Goal: Task Accomplishment & Management: Complete application form

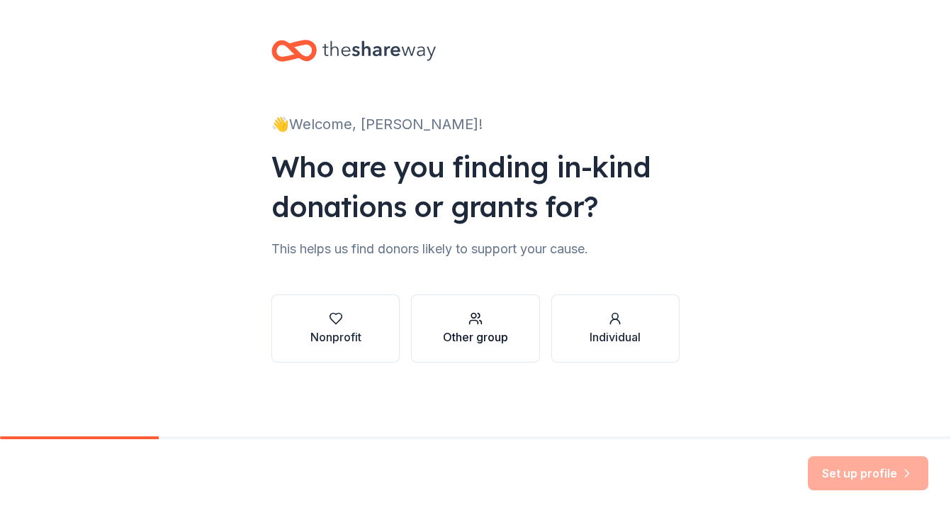
click at [481, 334] on div "Other group" at bounding box center [475, 336] width 65 height 17
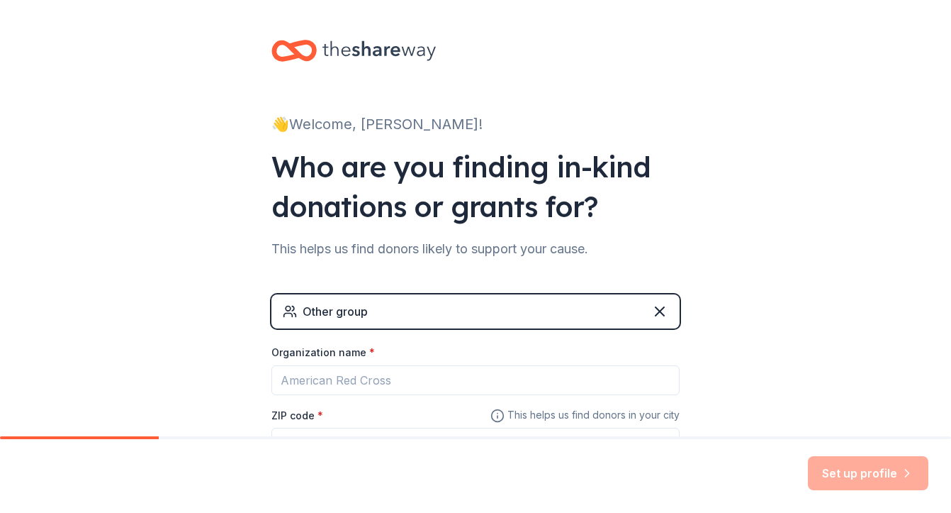
scroll to position [116, 0]
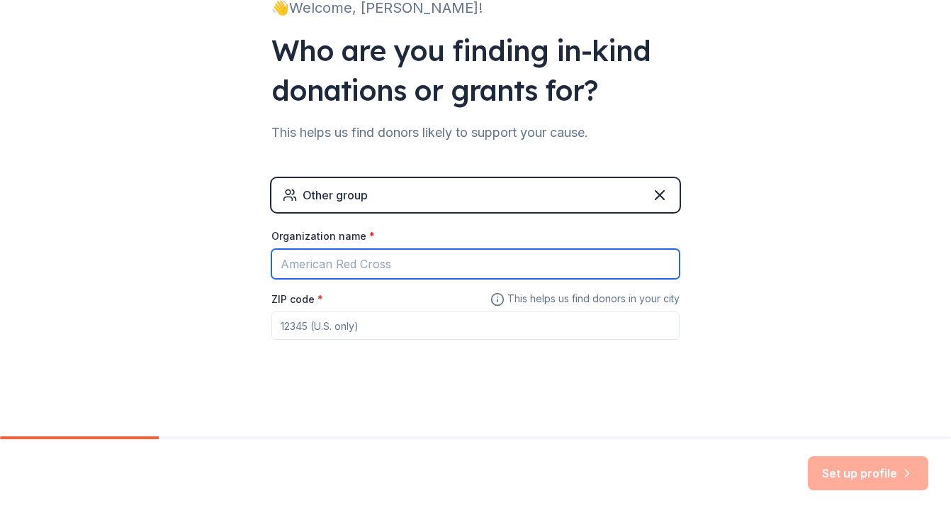
click at [343, 264] on input "Organization name *" at bounding box center [476, 264] width 408 height 30
type input "[GEOGRAPHIC_DATA][PERSON_NAME] PTA"
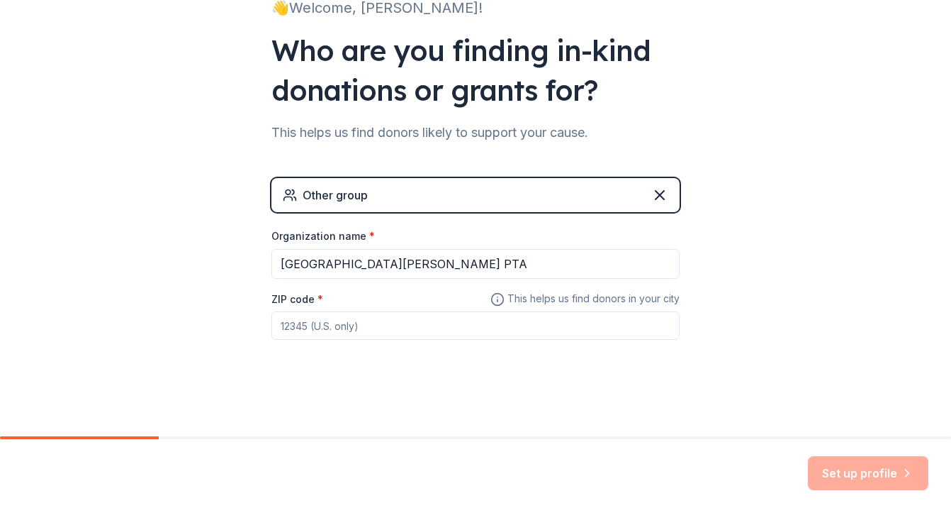
click at [348, 326] on input "ZIP code *" at bounding box center [476, 325] width 408 height 28
type input "92057"
click at [874, 469] on button "Set up profile" at bounding box center [868, 473] width 121 height 34
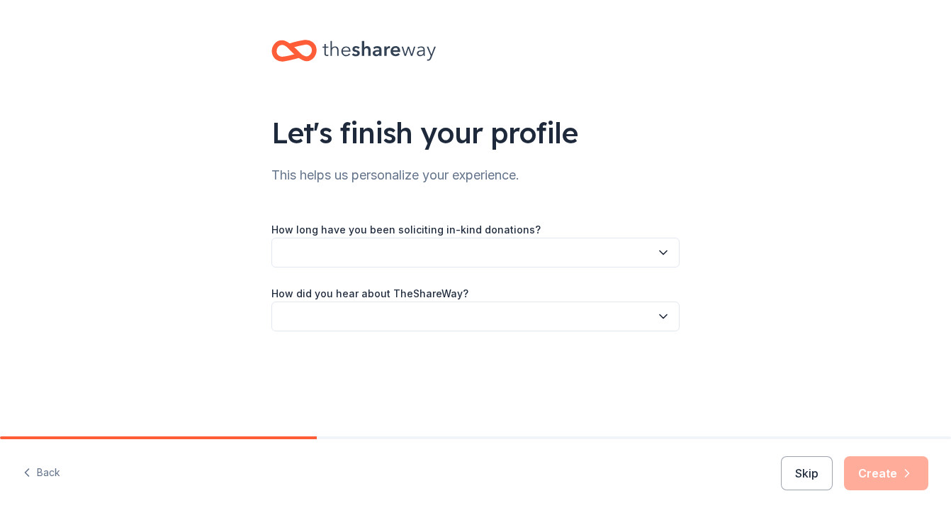
click at [504, 248] on button "button" at bounding box center [476, 252] width 408 height 30
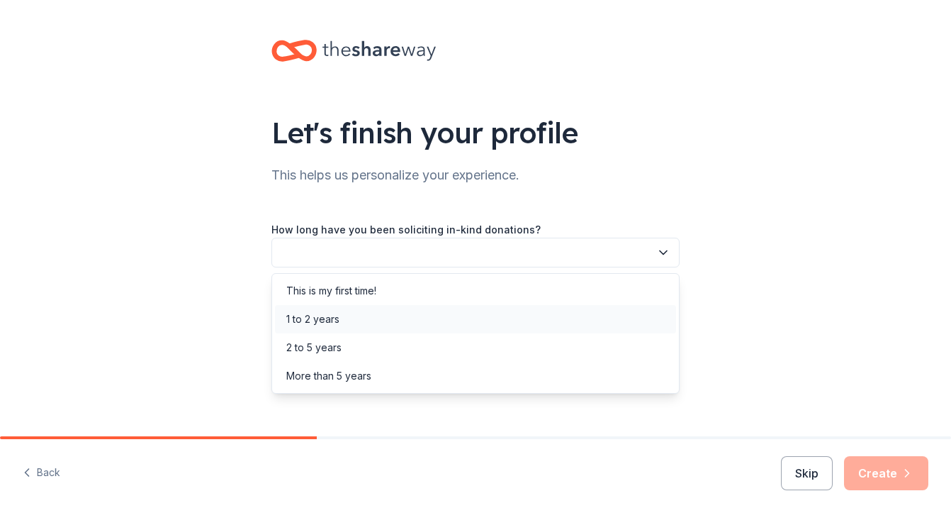
click at [401, 321] on div "1 to 2 years" at bounding box center [475, 319] width 401 height 28
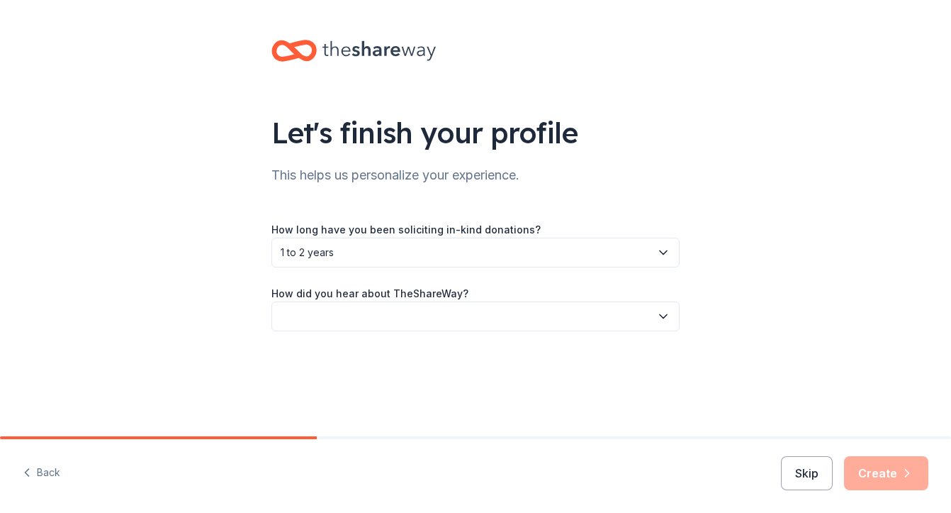
click at [405, 311] on button "button" at bounding box center [476, 316] width 408 height 30
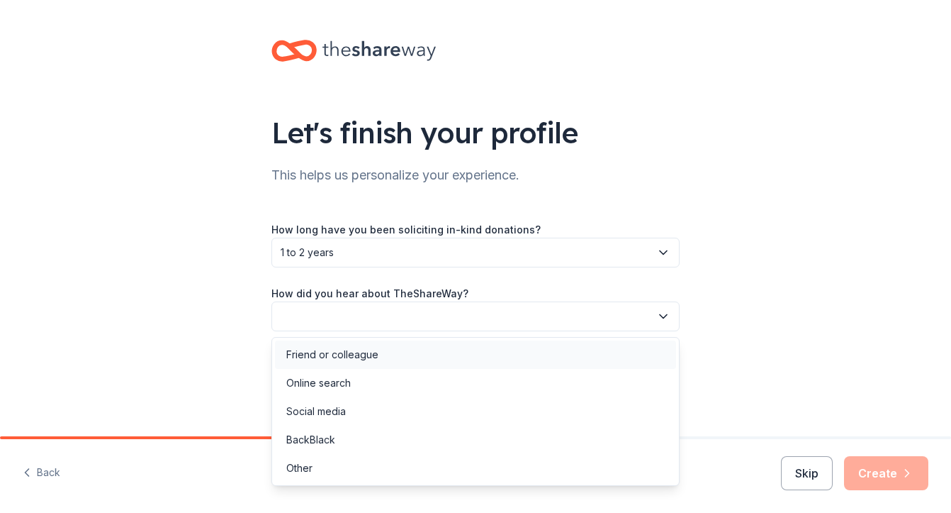
click at [392, 344] on div "Friend or colleague" at bounding box center [475, 354] width 401 height 28
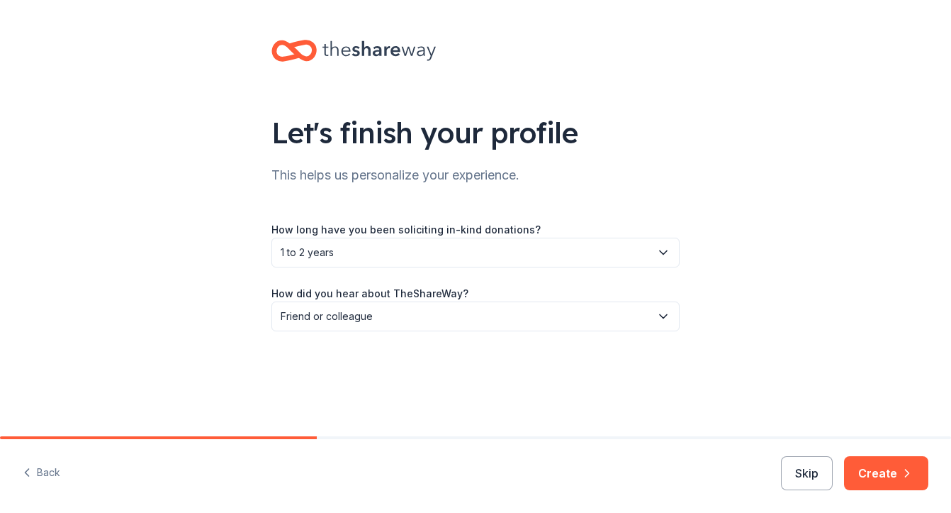
click at [900, 492] on div "Back Skip Create" at bounding box center [475, 476] width 951 height 74
click at [893, 474] on button "Create" at bounding box center [886, 473] width 84 height 34
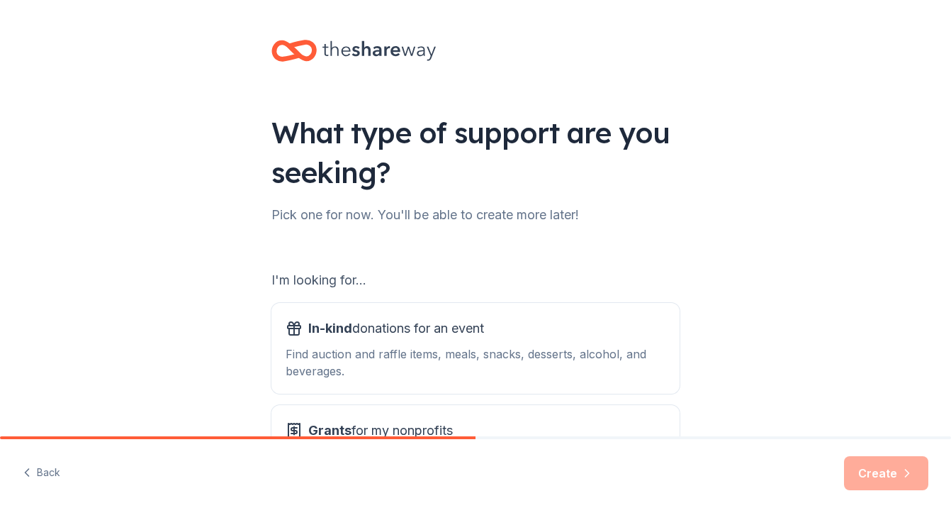
scroll to position [136, 0]
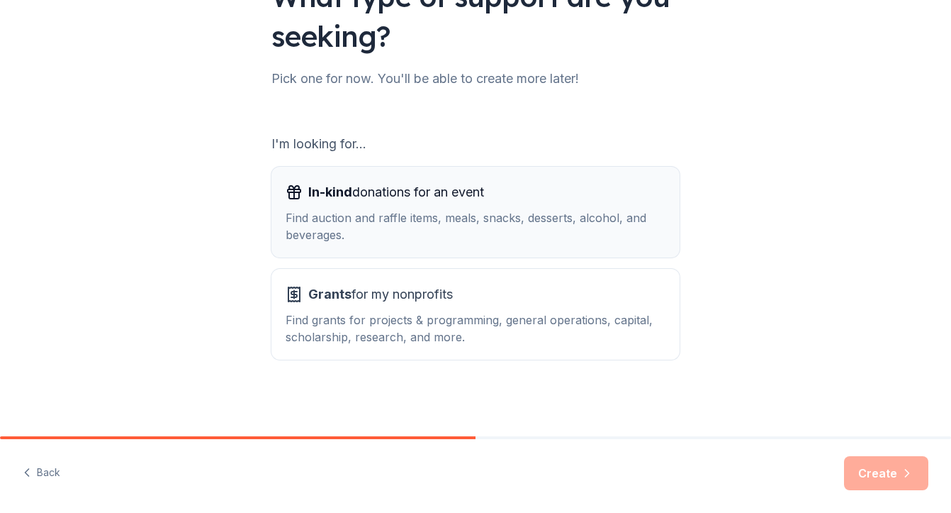
click at [437, 205] on div "In-kind donations for an event Find auction and raffle items, meals, snacks, de…" at bounding box center [476, 212] width 380 height 62
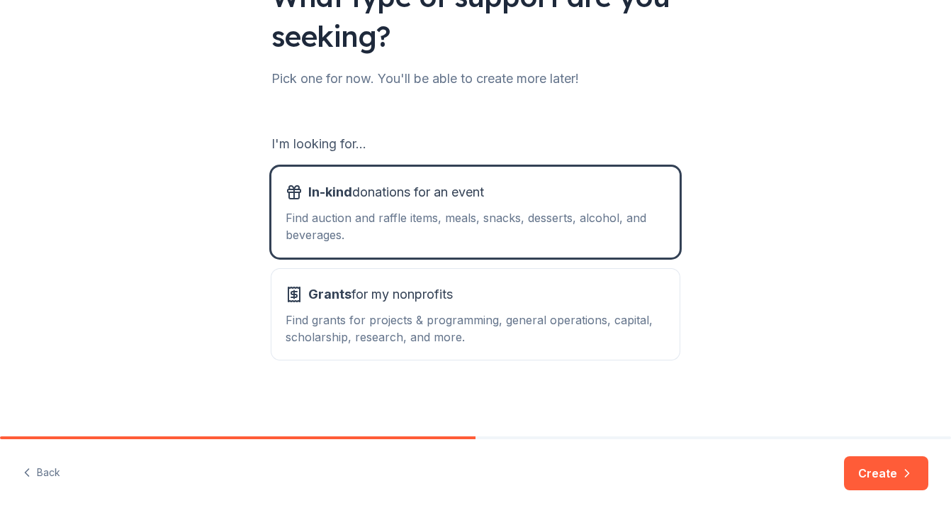
click at [845, 462] on div "Back Create" at bounding box center [475, 476] width 951 height 74
click at [881, 465] on button "Create" at bounding box center [886, 473] width 84 height 34
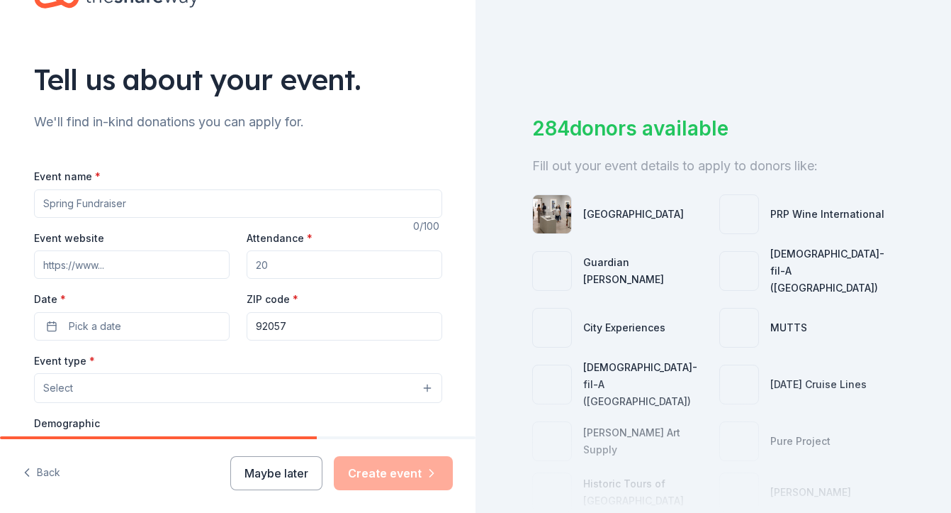
scroll to position [66, 0]
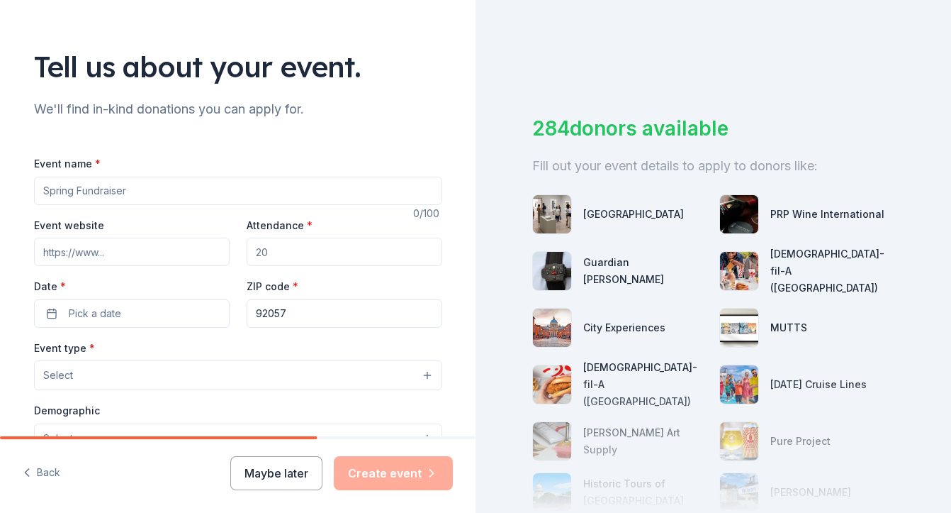
click at [313, 184] on input "Event name *" at bounding box center [238, 191] width 408 height 28
type input "Fall Harvest [DATE]"
click at [293, 246] on input "Attendance *" at bounding box center [345, 251] width 196 height 28
type input "700"
click at [181, 295] on div "Date * Pick a date" at bounding box center [132, 302] width 196 height 50
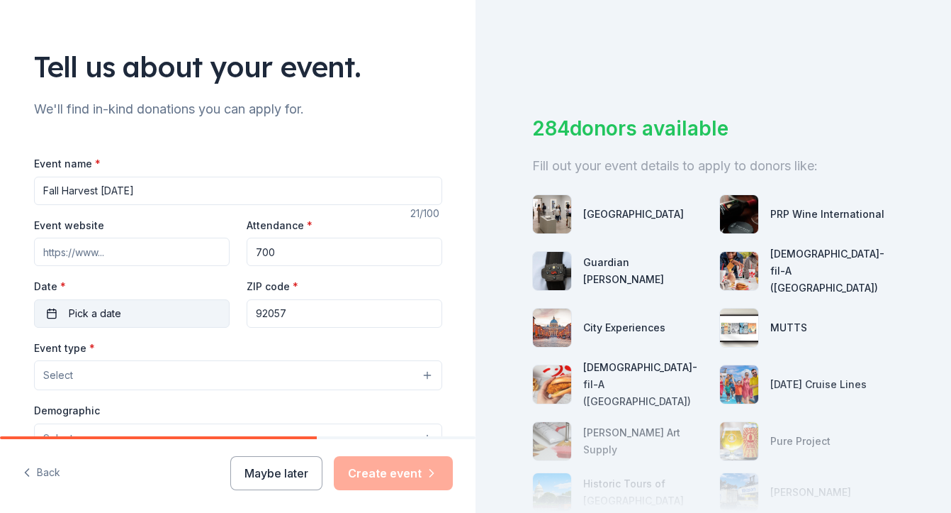
click at [177, 317] on button "Pick a date" at bounding box center [132, 313] width 196 height 28
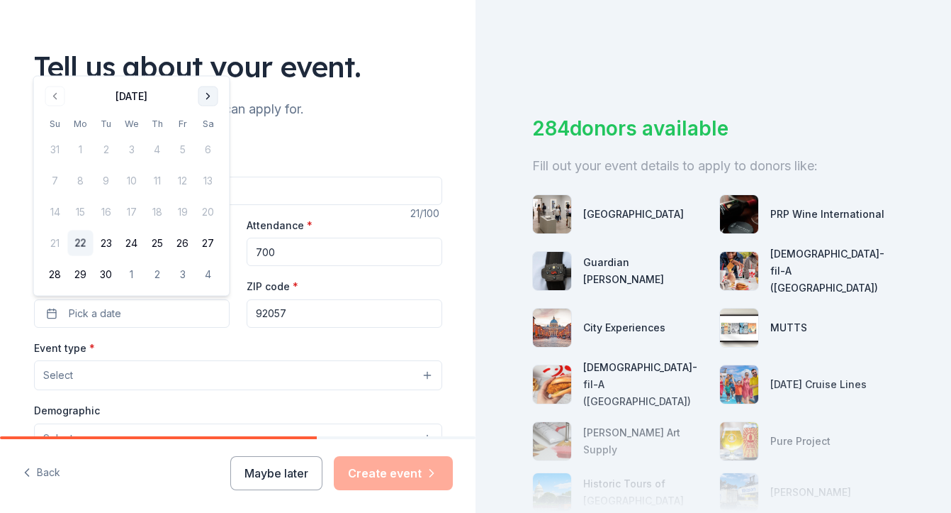
click at [208, 102] on button "Go to next month" at bounding box center [209, 96] width 20 height 20
click at [188, 243] on button "24" at bounding box center [183, 243] width 26 height 26
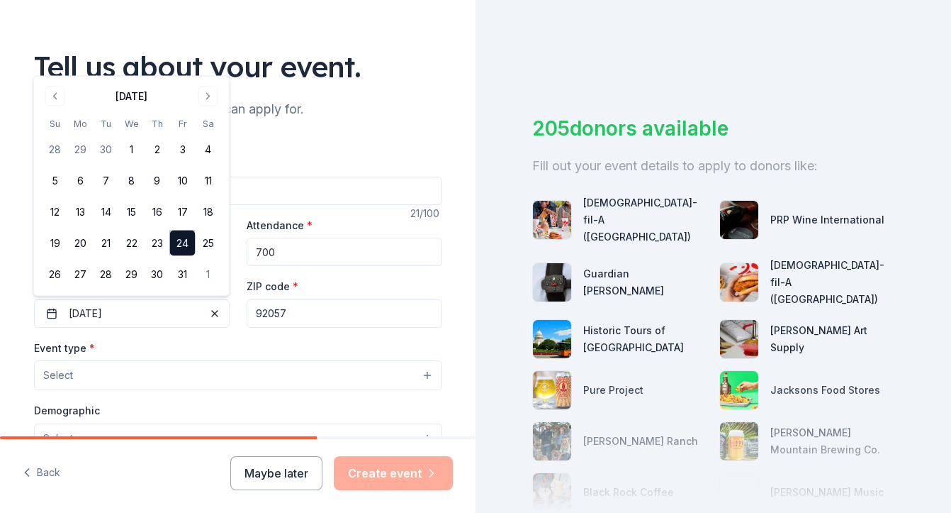
click at [198, 385] on button "Select" at bounding box center [238, 375] width 408 height 30
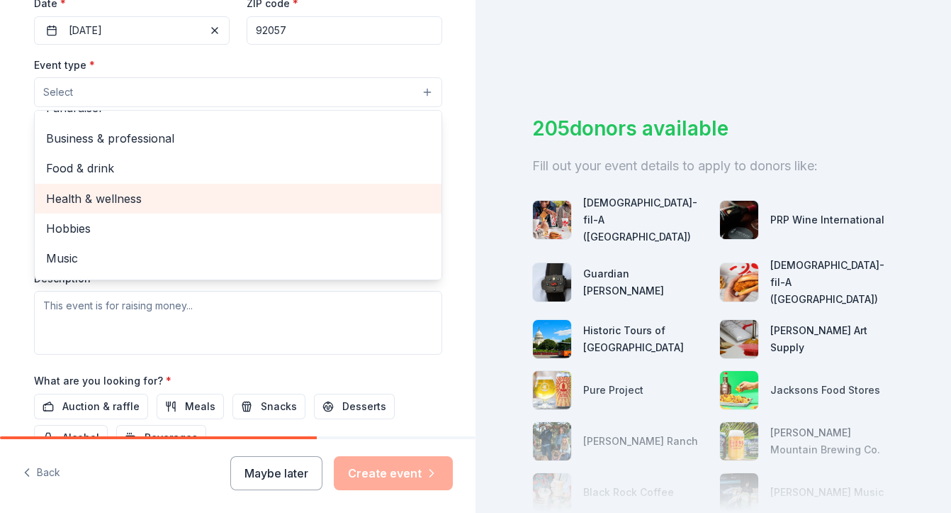
scroll to position [0, 0]
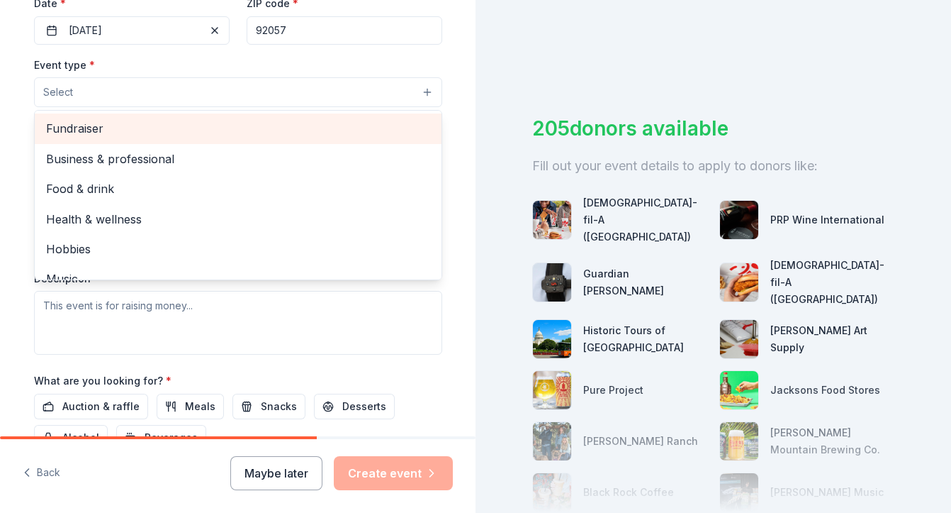
click at [159, 137] on span "Fundraiser" at bounding box center [238, 128] width 384 height 18
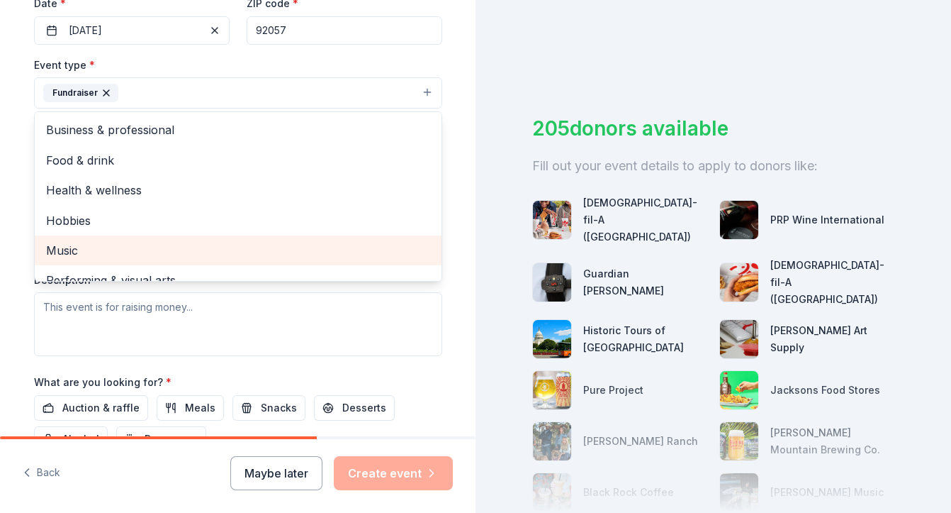
scroll to position [17, 0]
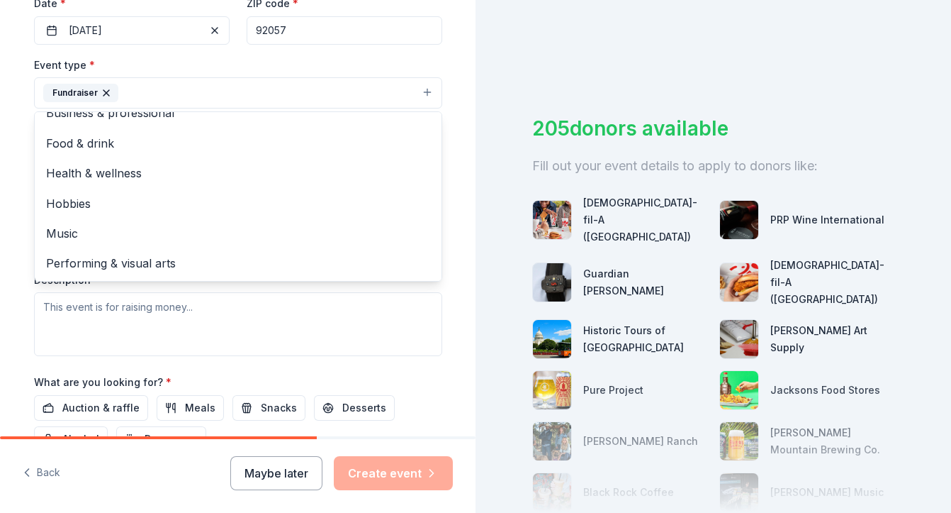
click at [18, 301] on div "Tell us about your event. We'll find in-kind donations you can apply for. Event…" at bounding box center [238, 123] width 454 height 945
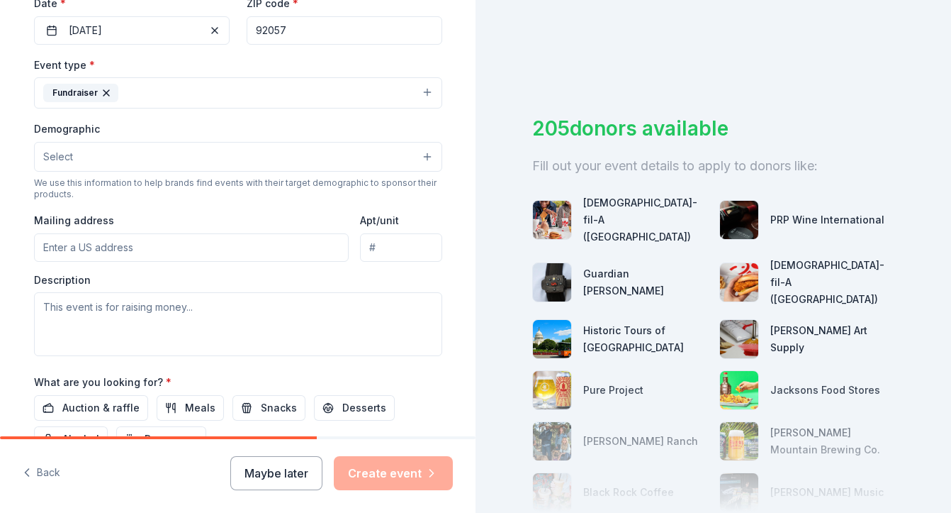
click at [163, 240] on input "Mailing address" at bounding box center [191, 247] width 315 height 28
type input "5570 Chincoteague Ct"
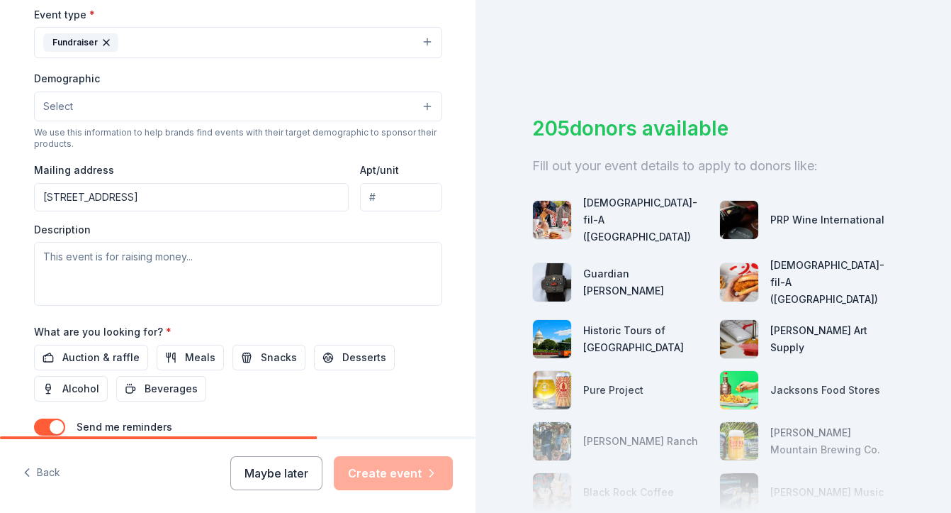
scroll to position [401, 0]
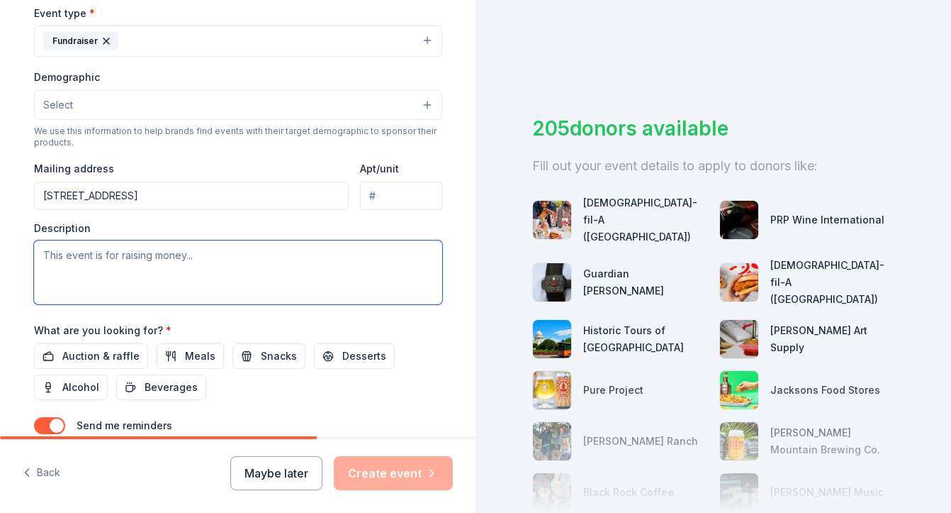
click at [216, 260] on textarea at bounding box center [238, 272] width 408 height 64
click at [210, 257] on textarea at bounding box center [238, 272] width 408 height 64
paste textarea "This fall, the [GEOGRAPHIC_DATA][PERSON_NAME] PTA will host our annual Fall [DA…"
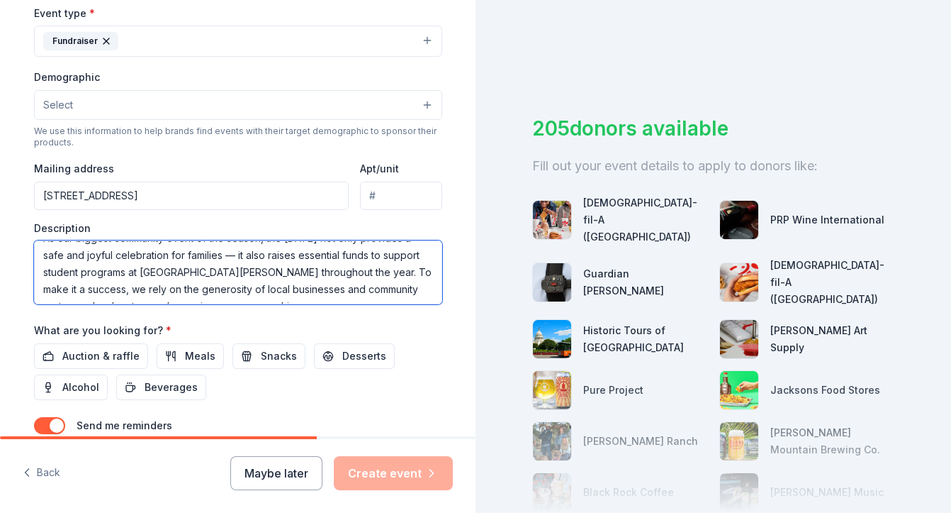
scroll to position [187, 0]
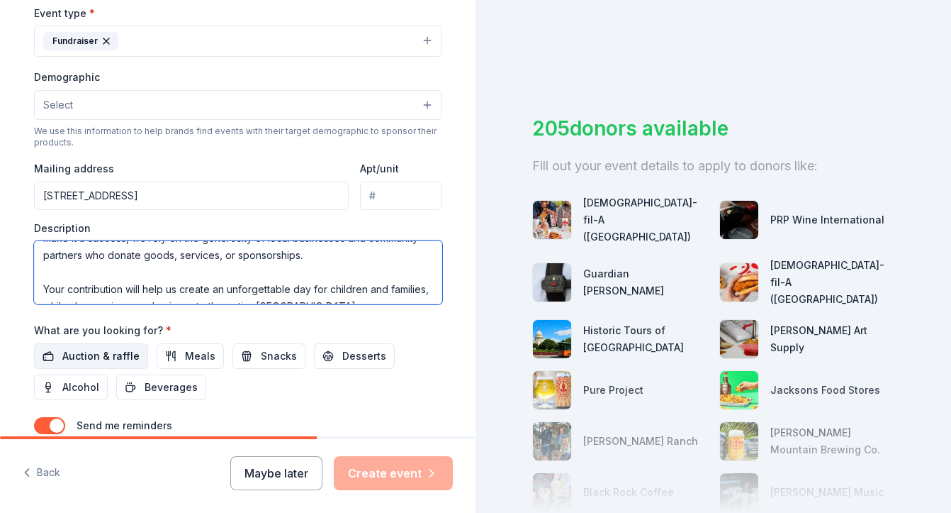
type textarea "This fall, the [GEOGRAPHIC_DATA][PERSON_NAME] PTA will host our annual Fall [DA…"
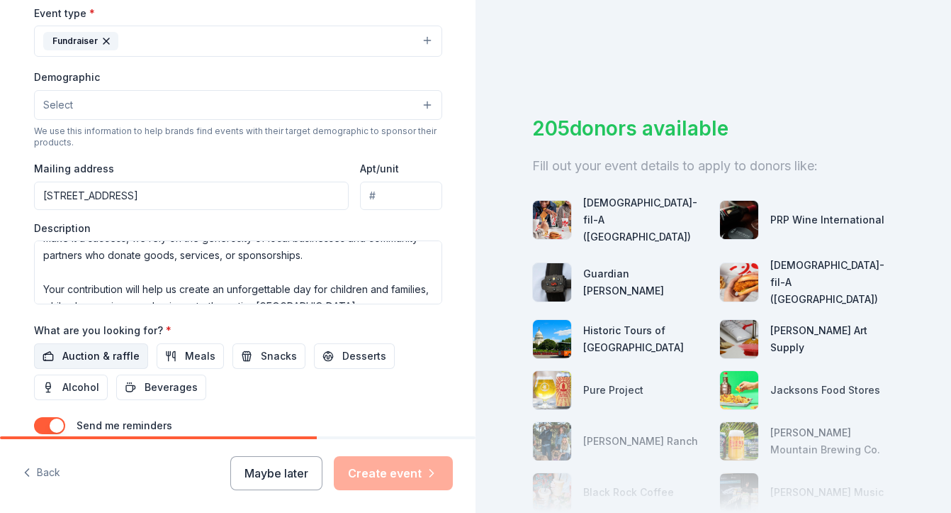
click at [116, 355] on span "Auction & raffle" at bounding box center [100, 355] width 77 height 17
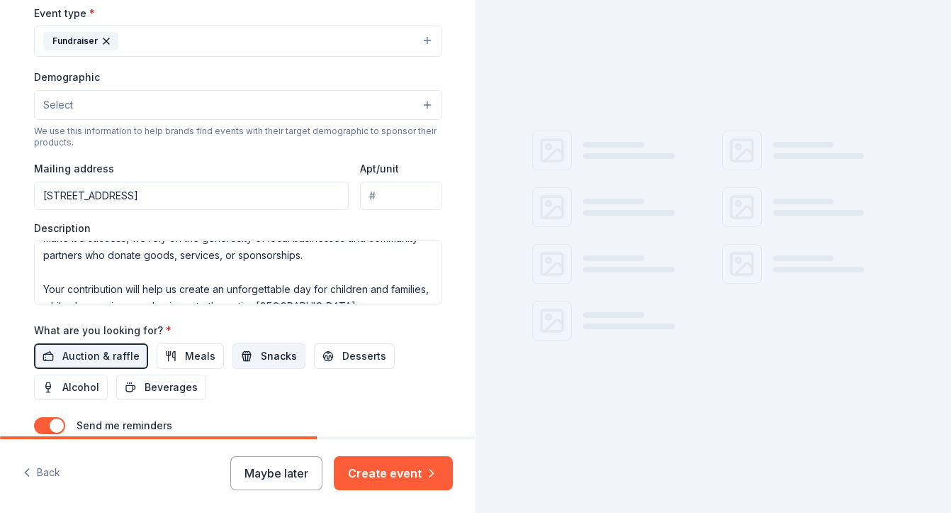
click at [266, 360] on span "Snacks" at bounding box center [279, 355] width 36 height 17
click at [342, 358] on span "Desserts" at bounding box center [364, 355] width 44 height 17
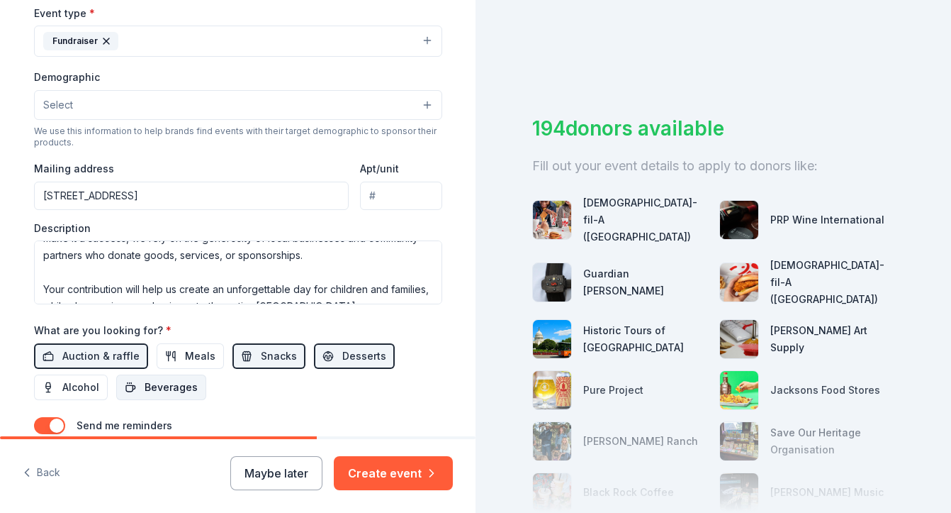
click at [161, 385] on span "Beverages" at bounding box center [171, 387] width 53 height 17
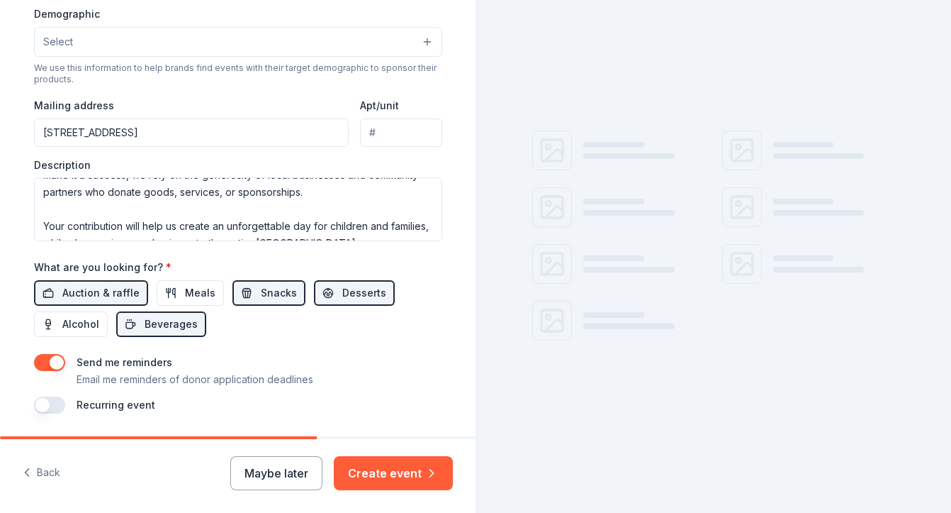
scroll to position [509, 0]
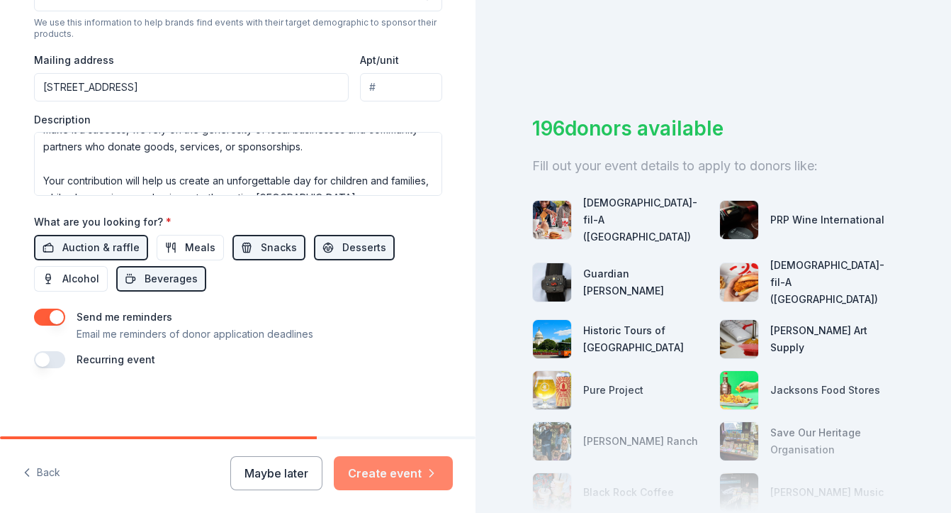
click at [403, 468] on button "Create event" at bounding box center [393, 473] width 119 height 34
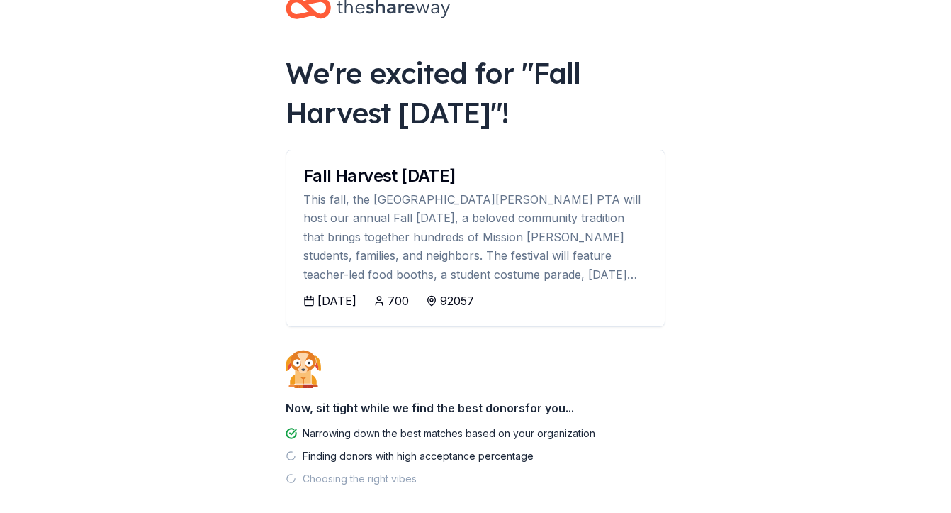
scroll to position [38, 0]
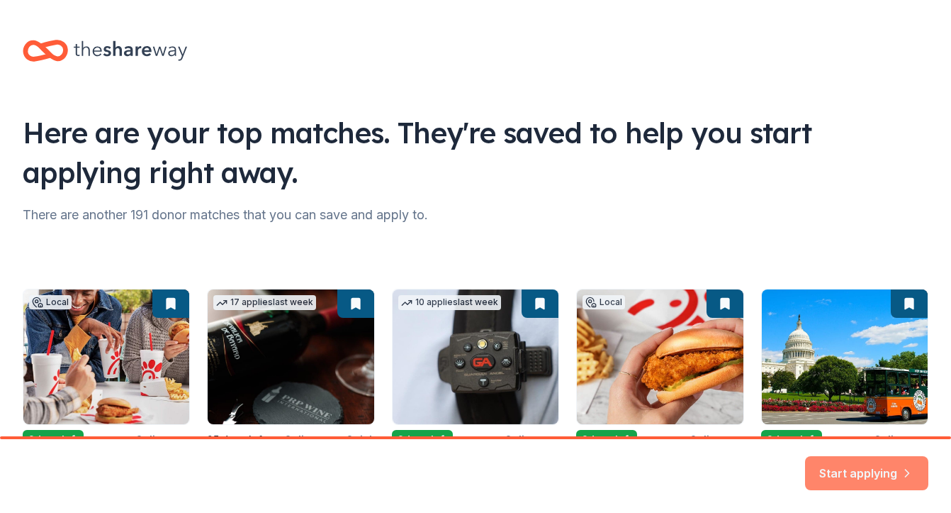
click at [851, 463] on button "Start applying" at bounding box center [866, 464] width 123 height 34
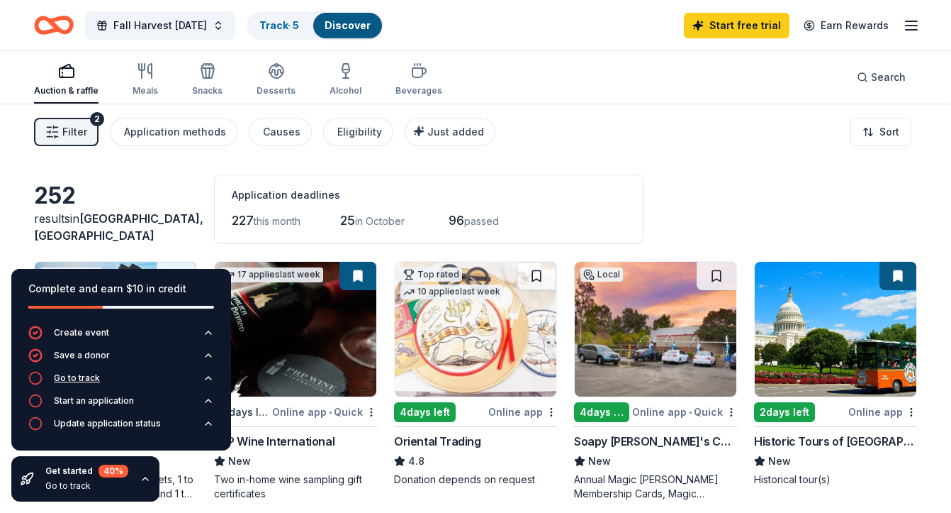
click at [62, 380] on div "Go to track" at bounding box center [77, 377] width 46 height 11
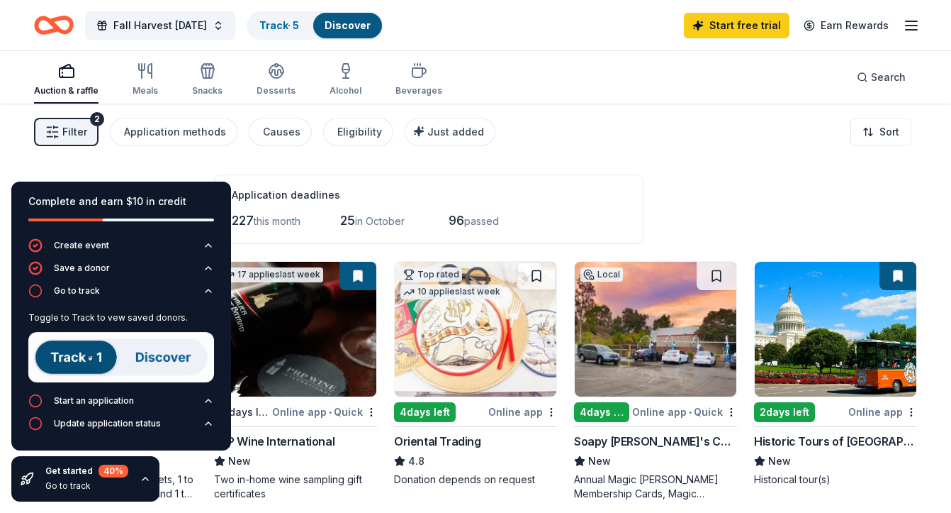
click at [421, 174] on div "Application deadlines 227 this month 25 in October 96 passed" at bounding box center [429, 208] width 430 height 69
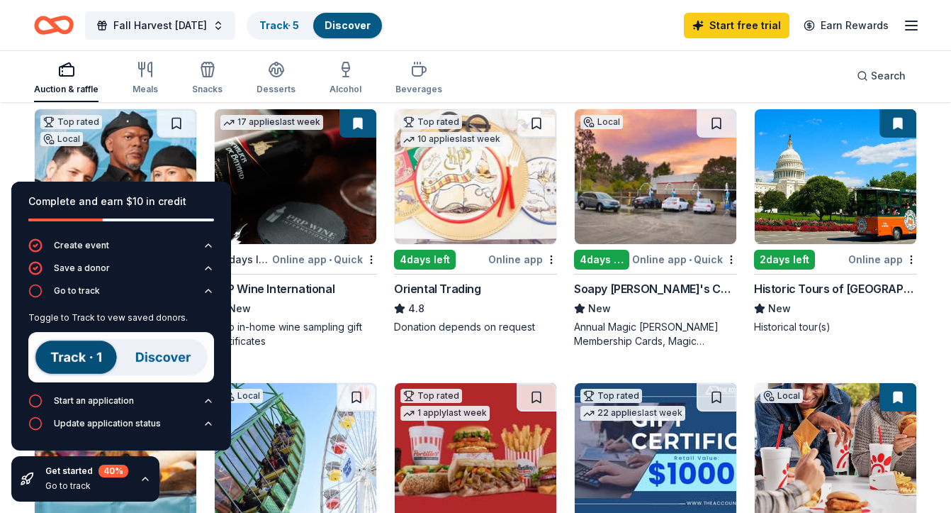
scroll to position [164, 0]
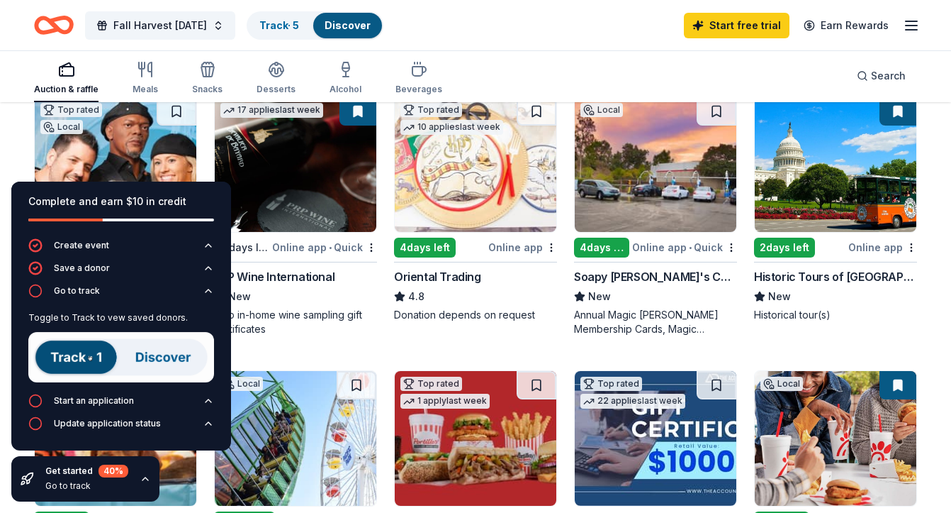
click at [74, 362] on img at bounding box center [121, 357] width 186 height 50
click at [38, 291] on icon "button" at bounding box center [35, 291] width 14 height 14
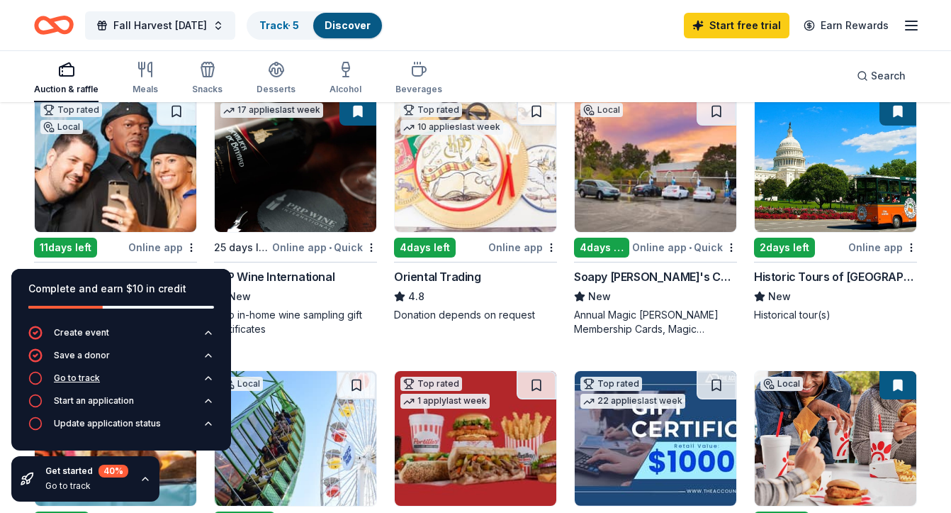
click at [86, 372] on div "Go to track" at bounding box center [77, 377] width 46 height 11
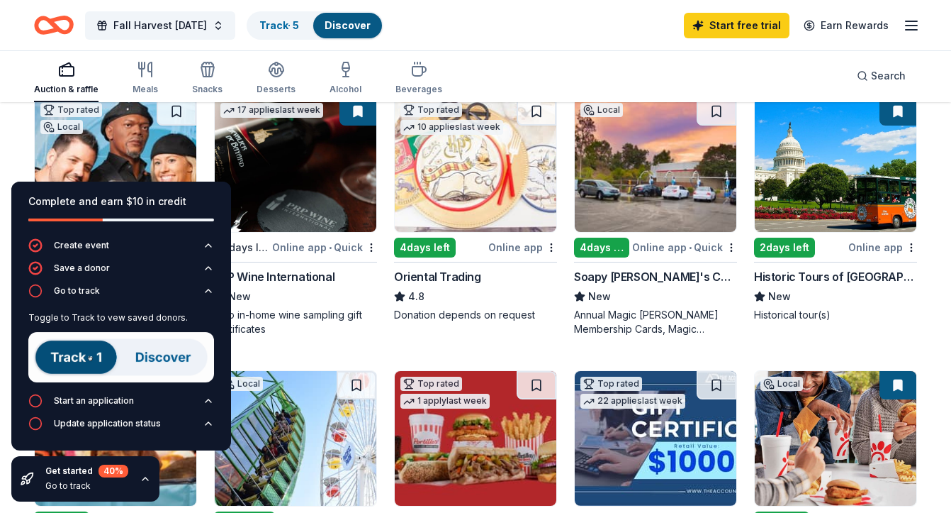
click at [86, 351] on img at bounding box center [121, 357] width 186 height 50
click at [291, 35] on div "Track · 5" at bounding box center [279, 26] width 62 height 26
click at [289, 33] on div "Track · 5" at bounding box center [279, 26] width 62 height 26
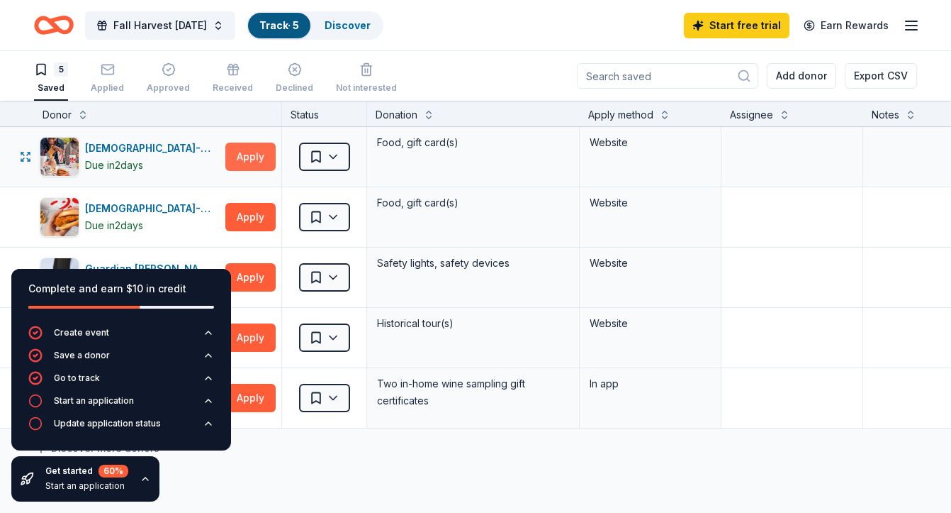
click at [267, 154] on button "Apply" at bounding box center [250, 156] width 50 height 28
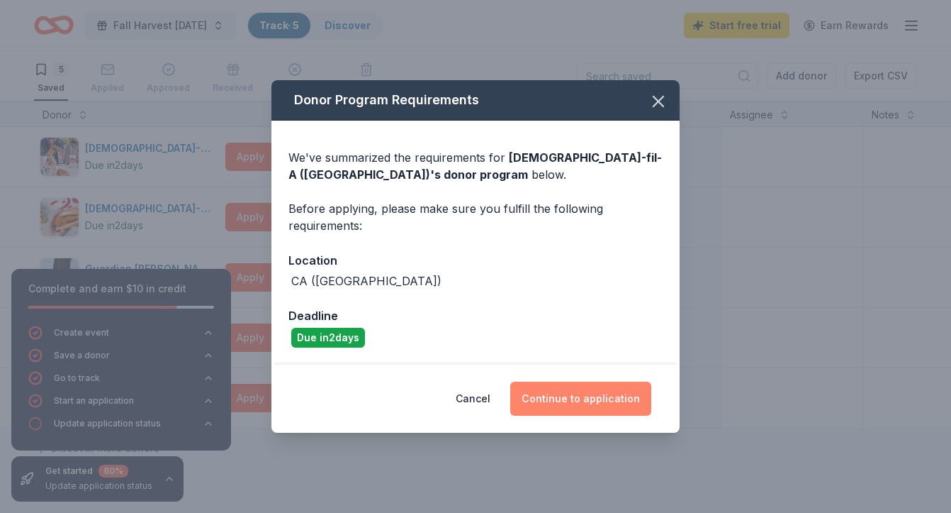
click at [574, 396] on button "Continue to application" at bounding box center [580, 398] width 141 height 34
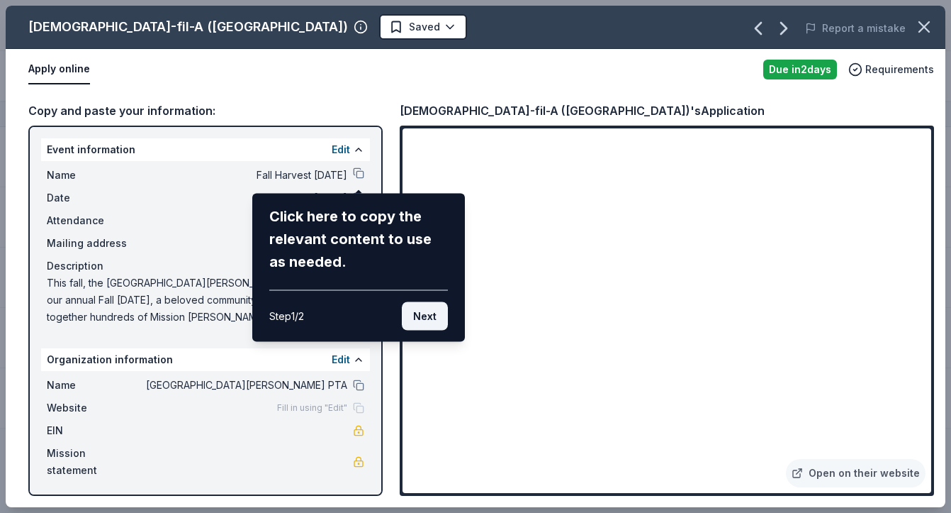
click at [432, 313] on button "Next" at bounding box center [425, 316] width 46 height 28
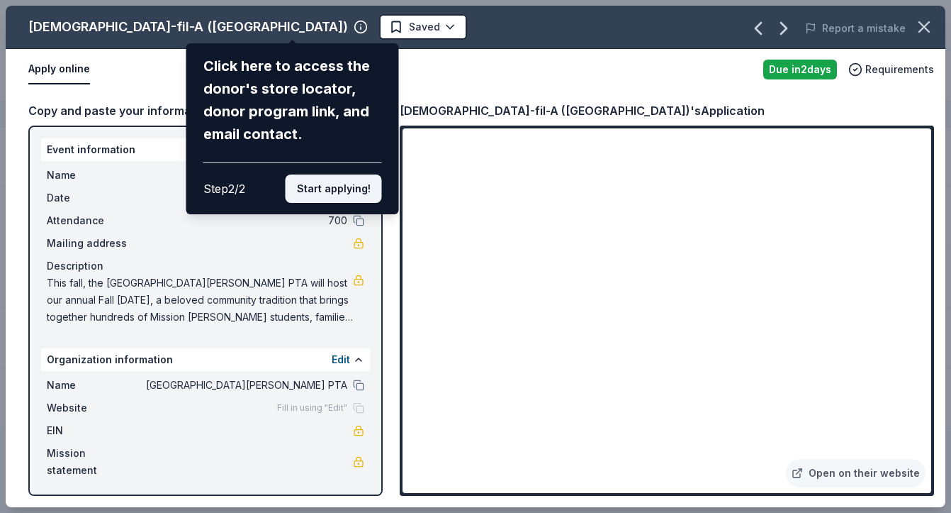
click at [354, 188] on button "Start applying!" at bounding box center [334, 188] width 96 height 28
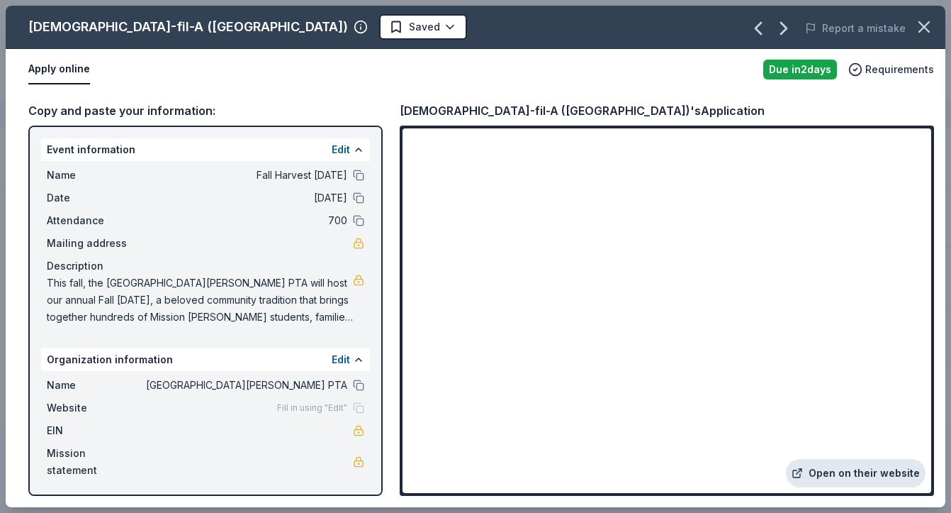
click at [851, 464] on link "Open on their website" at bounding box center [856, 473] width 140 height 28
click at [83, 288] on span "This fall, the [GEOGRAPHIC_DATA][PERSON_NAME] PTA will host our annual Fall [DA…" at bounding box center [200, 299] width 306 height 51
click at [96, 289] on span "This fall, the [GEOGRAPHIC_DATA][PERSON_NAME] PTA will host our annual Fall [DA…" at bounding box center [200, 299] width 306 height 51
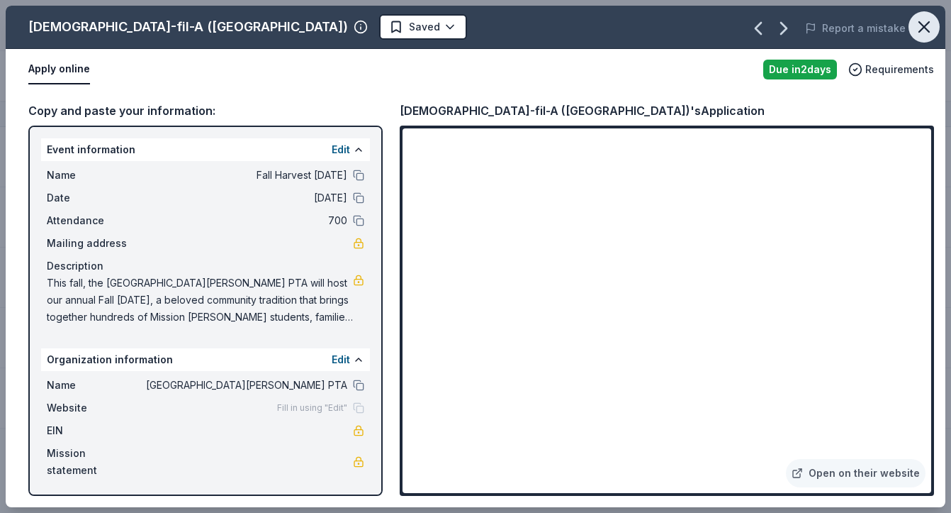
click at [937, 28] on button "button" at bounding box center [924, 26] width 31 height 31
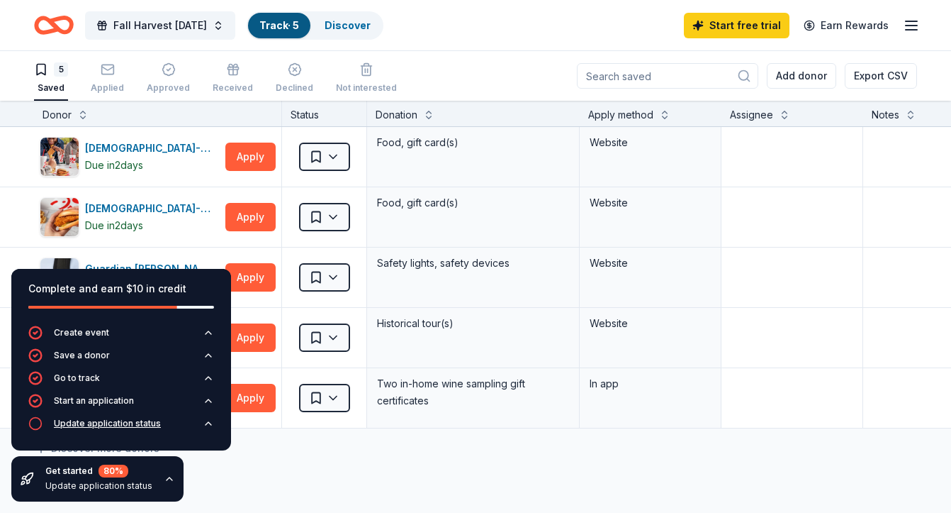
click at [80, 429] on div "Update application status" at bounding box center [94, 423] width 133 height 14
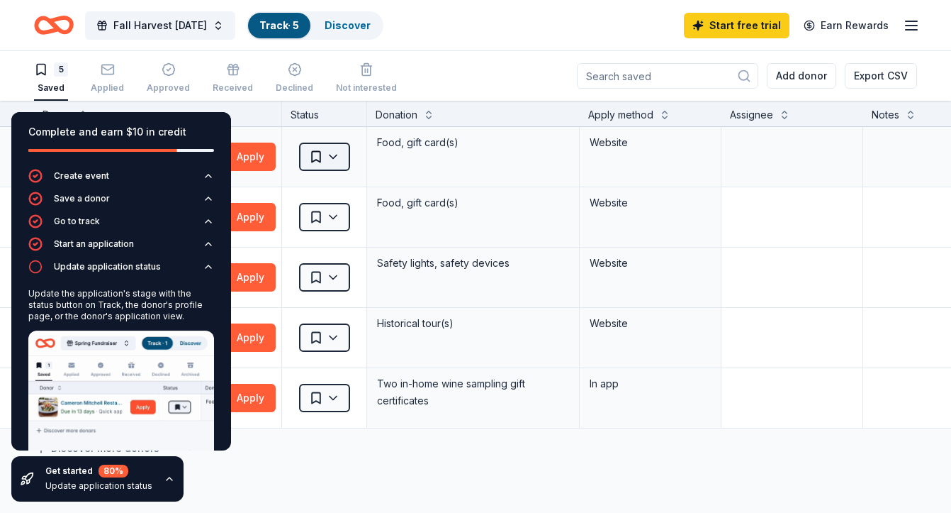
click at [320, 157] on html "Fall Harvest Carnival Track · 5 Discover Start free trial Earn Rewards 5 Saved …" at bounding box center [475, 256] width 951 height 513
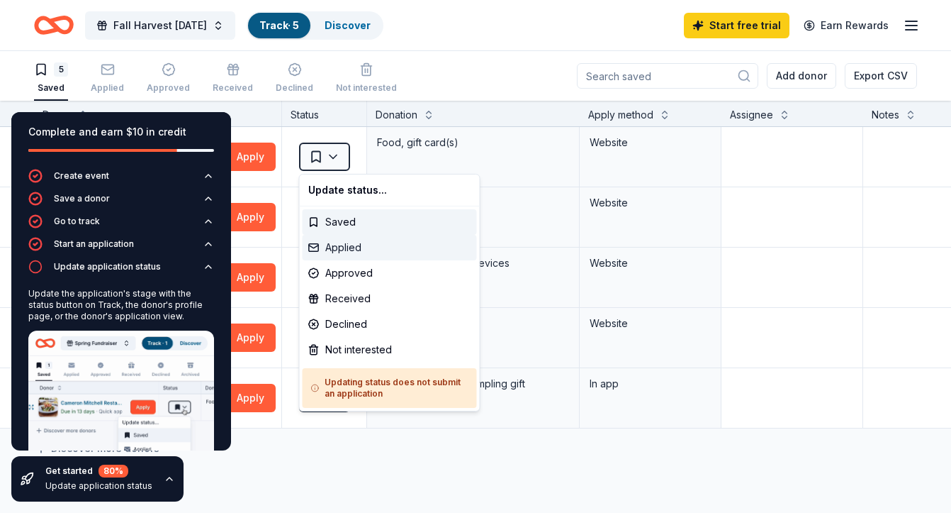
click at [364, 248] on div "Applied" at bounding box center [390, 248] width 174 height 26
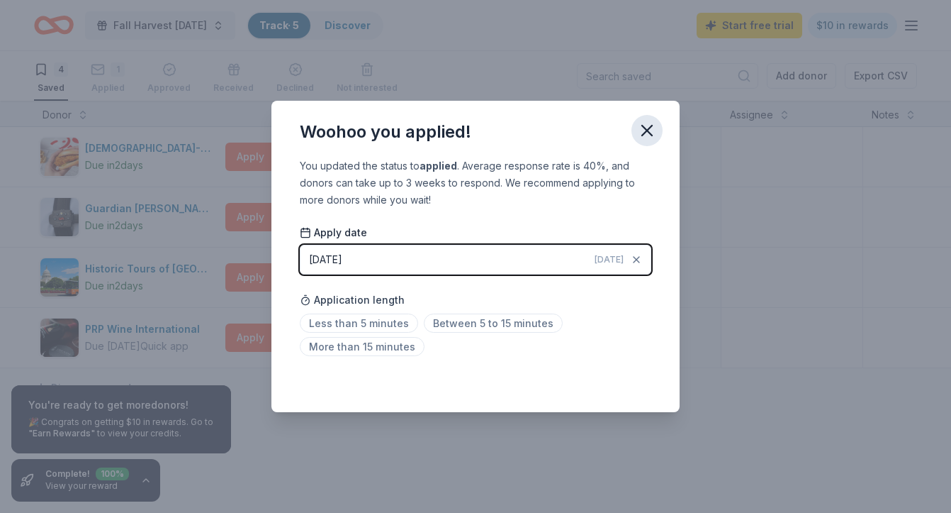
click at [652, 126] on icon "button" at bounding box center [647, 130] width 10 height 10
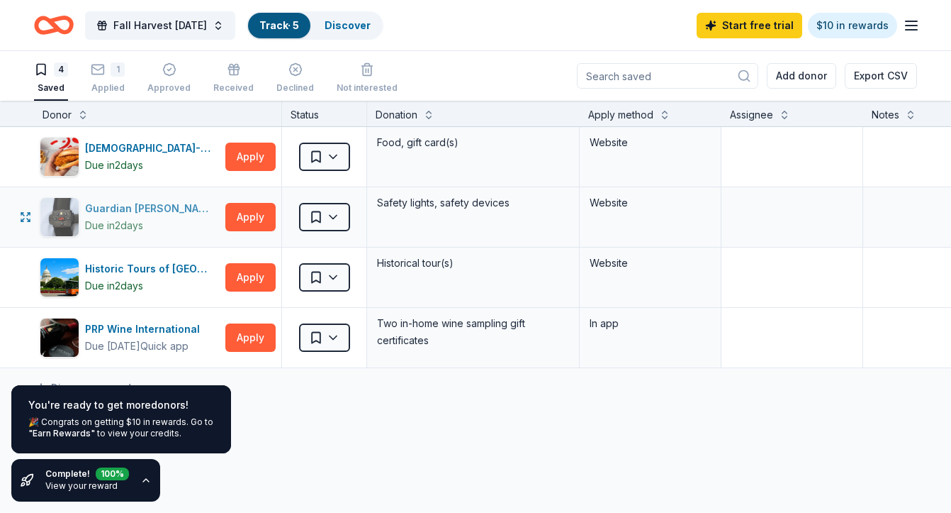
click at [164, 216] on div "Guardian [PERSON_NAME]" at bounding box center [152, 208] width 135 height 17
click at [164, 270] on div "Historic Tours of America" at bounding box center [152, 268] width 135 height 17
click at [259, 224] on button "Apply" at bounding box center [250, 217] width 50 height 28
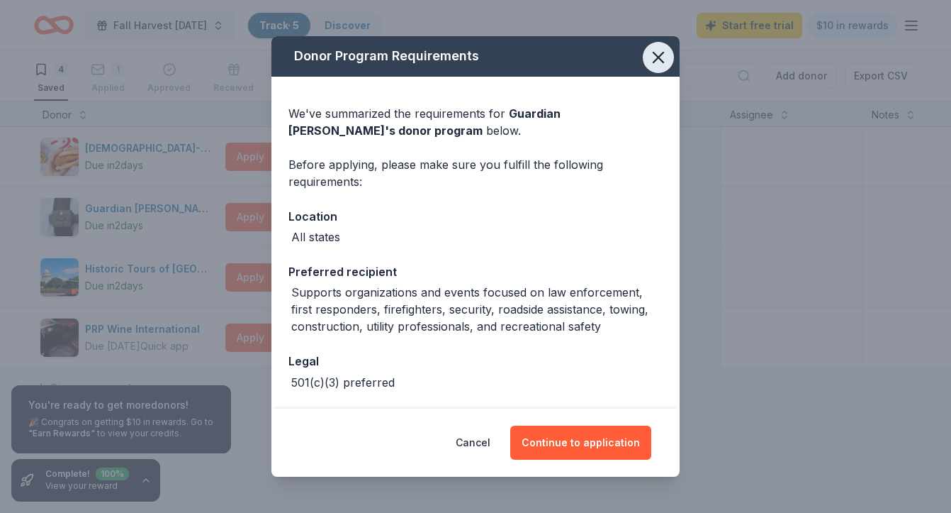
click at [666, 52] on icon "button" at bounding box center [659, 57] width 20 height 20
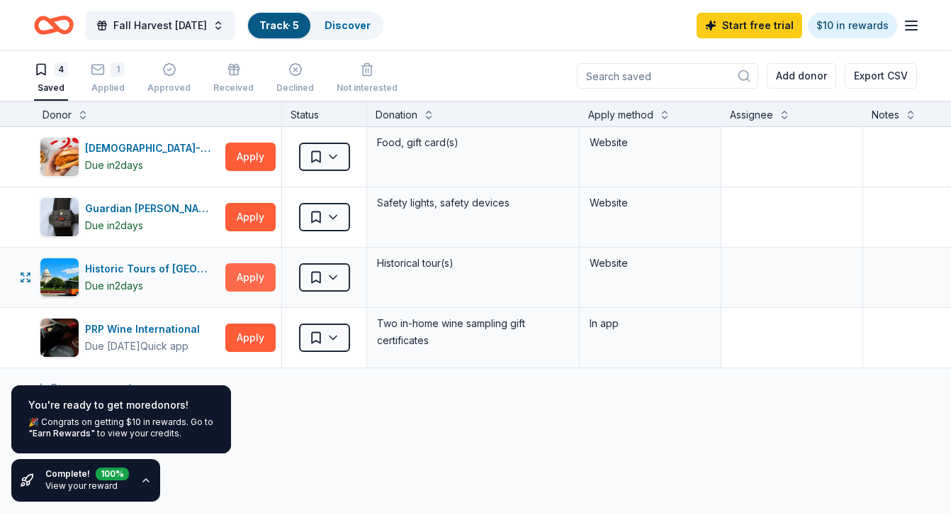
click at [265, 278] on button "Apply" at bounding box center [250, 277] width 50 height 28
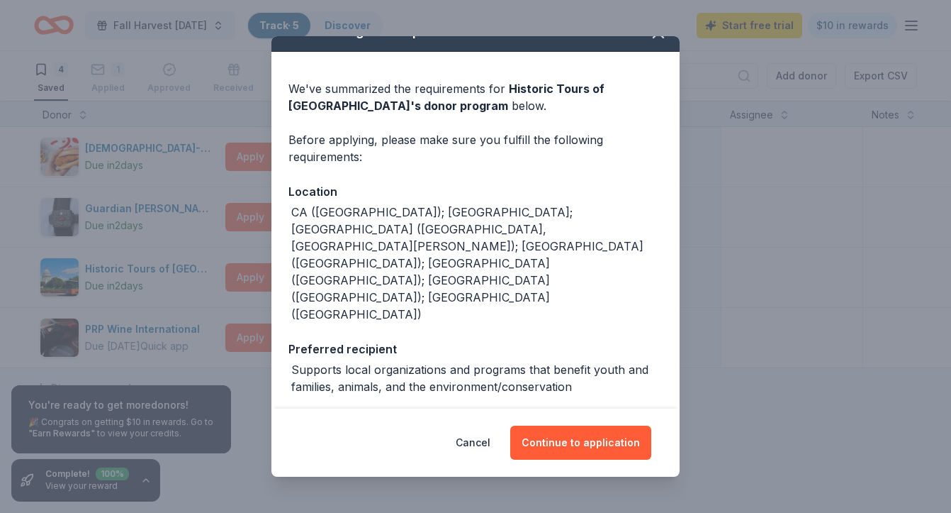
scroll to position [28, 0]
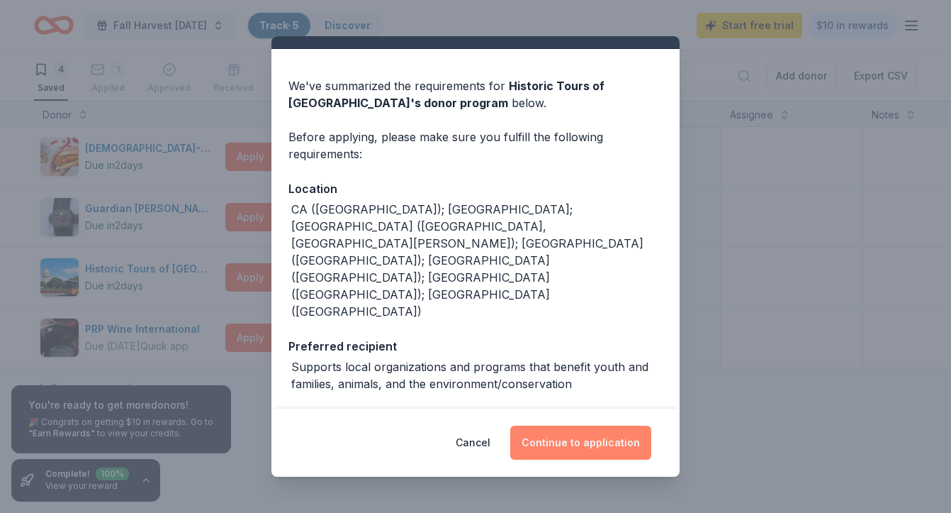
click at [602, 450] on button "Continue to application" at bounding box center [580, 442] width 141 height 34
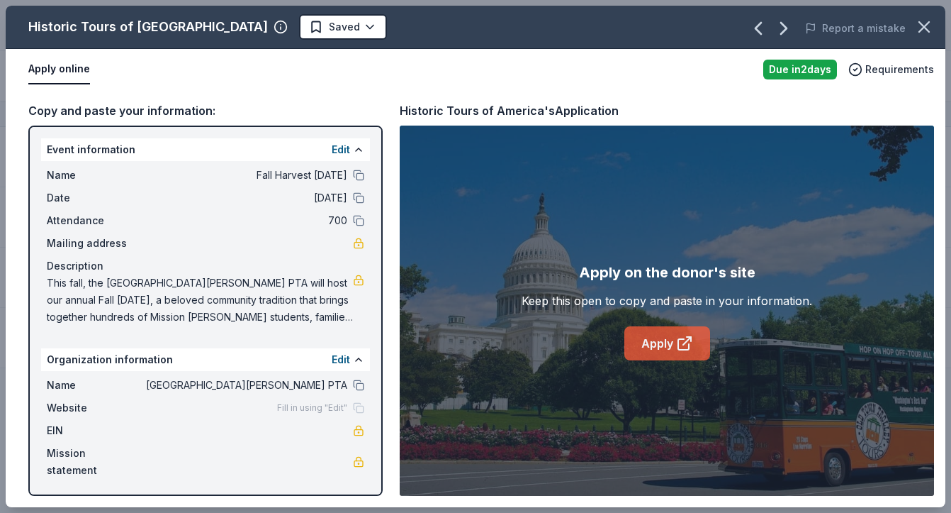
click at [688, 349] on icon at bounding box center [683, 344] width 11 height 11
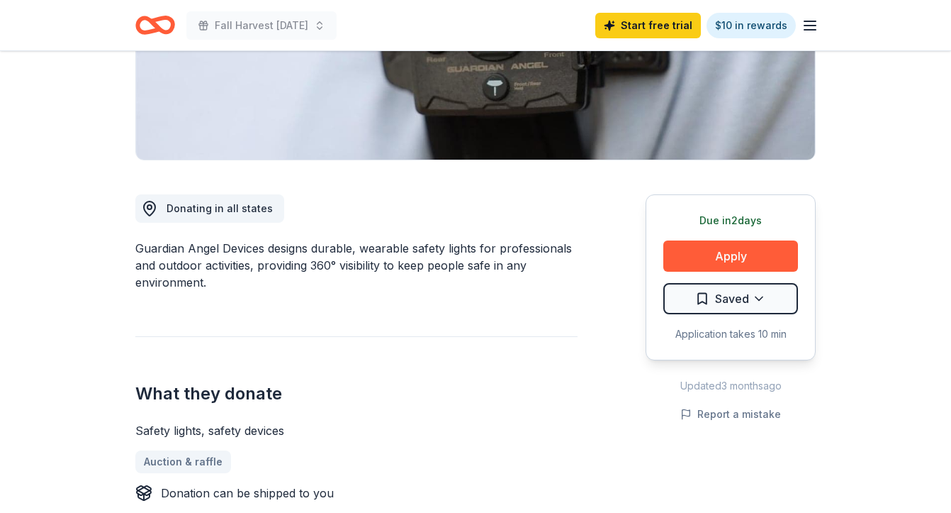
scroll to position [298, 0]
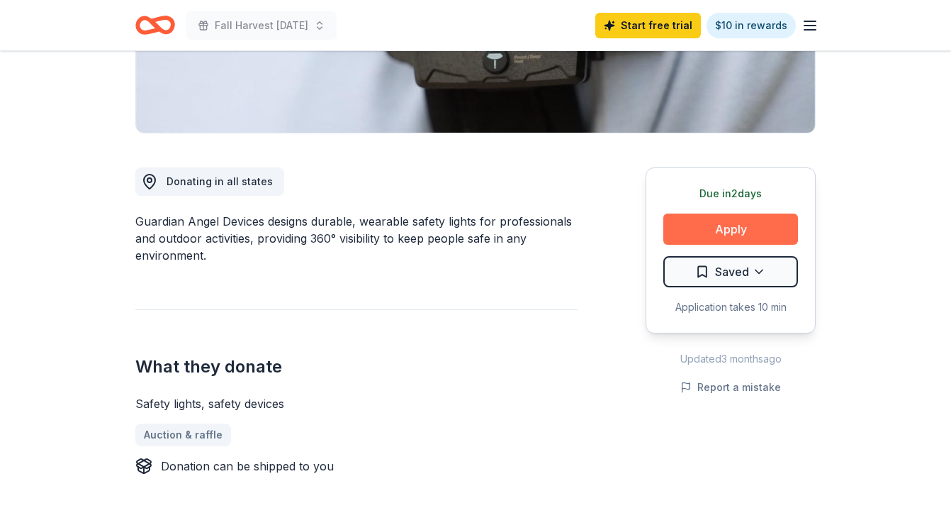
click at [729, 228] on button "Apply" at bounding box center [731, 228] width 135 height 31
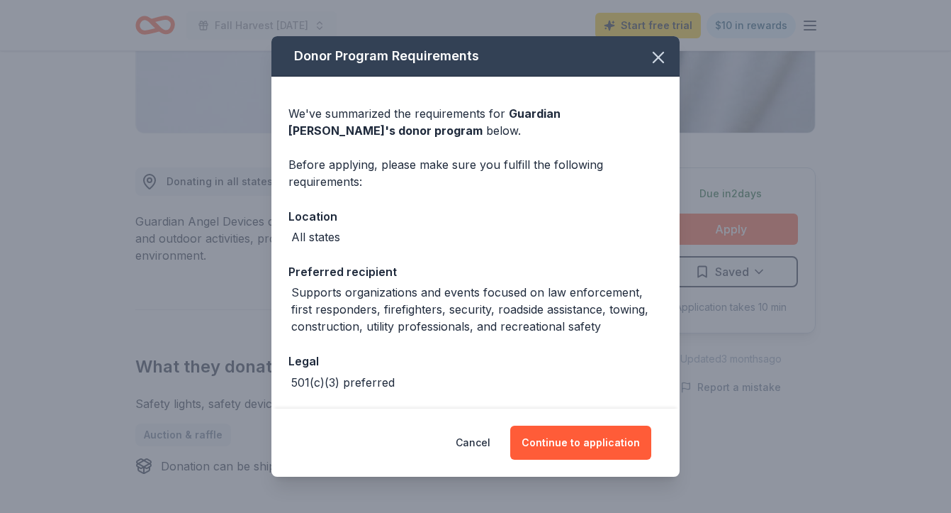
scroll to position [57, 0]
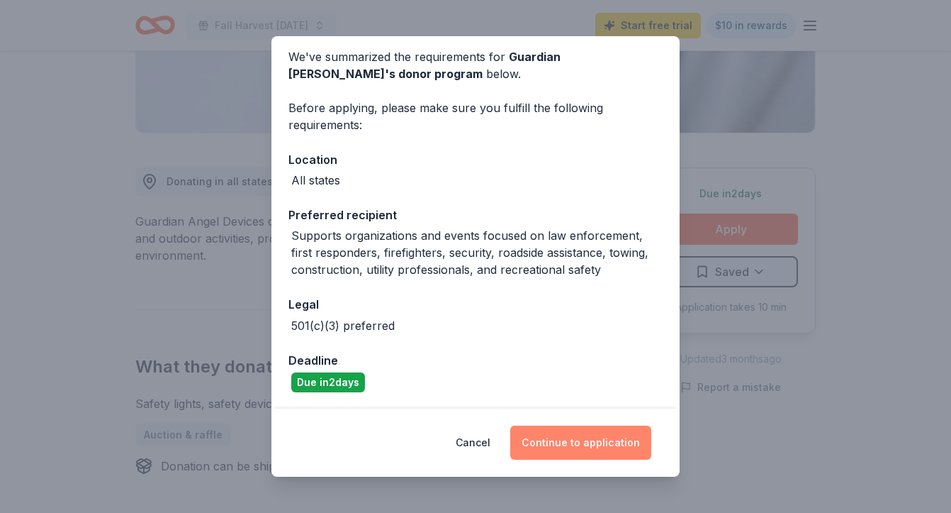
click at [600, 438] on button "Continue to application" at bounding box center [580, 442] width 141 height 34
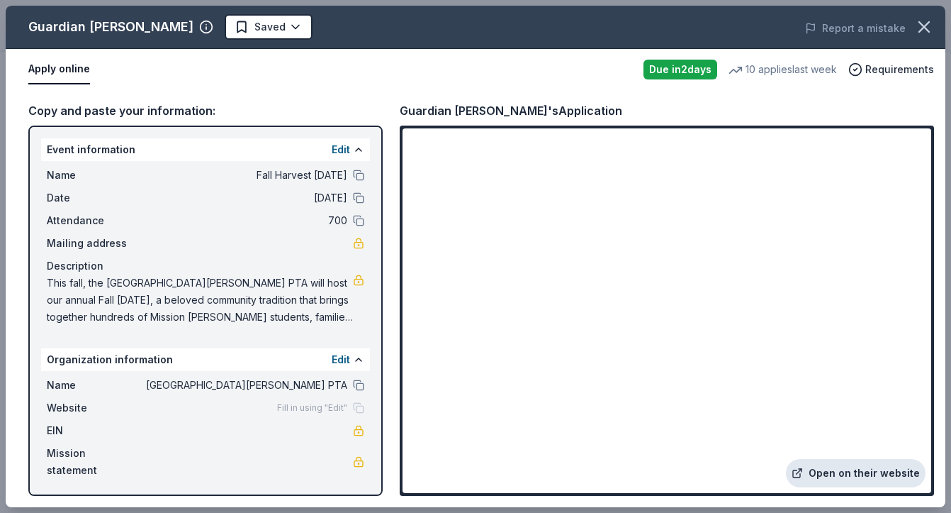
click at [890, 480] on link "Open on their website" at bounding box center [856, 473] width 140 height 28
click at [934, 31] on icon "button" at bounding box center [925, 27] width 20 height 20
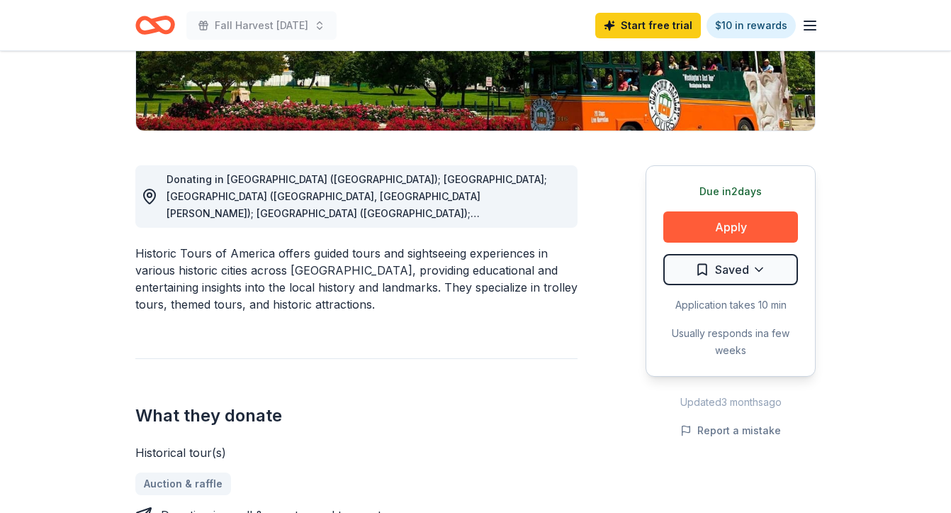
scroll to position [301, 0]
